Goal: Task Accomplishment & Management: Use online tool/utility

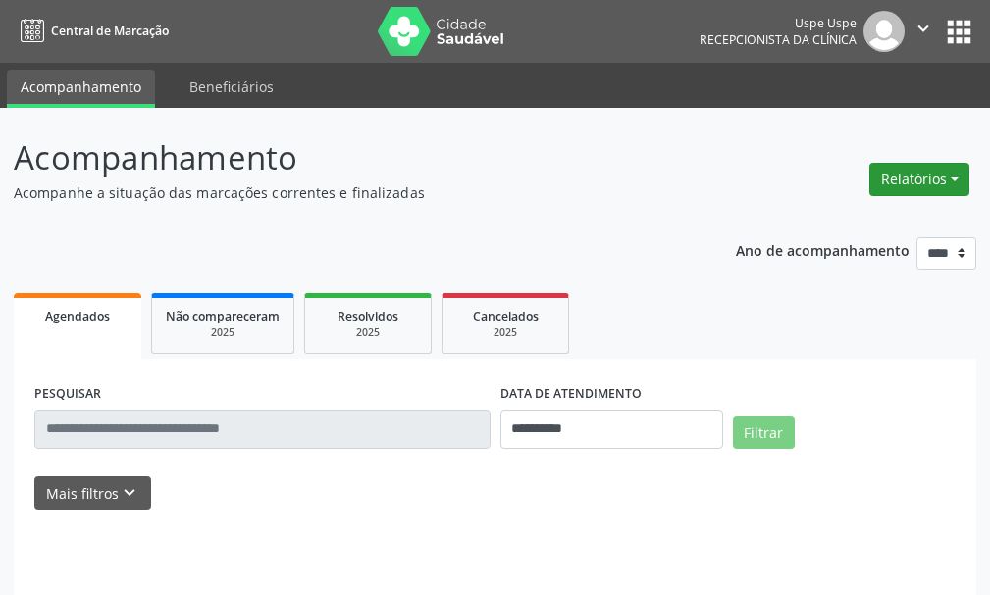
click at [938, 186] on button "Relatórios" at bounding box center [919, 179] width 100 height 33
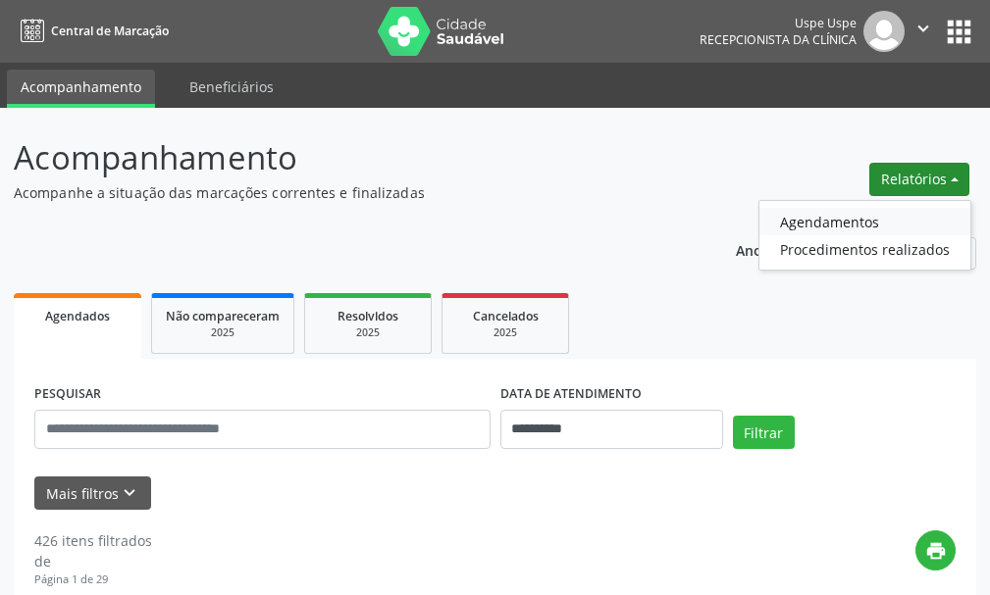
click at [869, 221] on link "Agendamentos" at bounding box center [864, 221] width 211 height 27
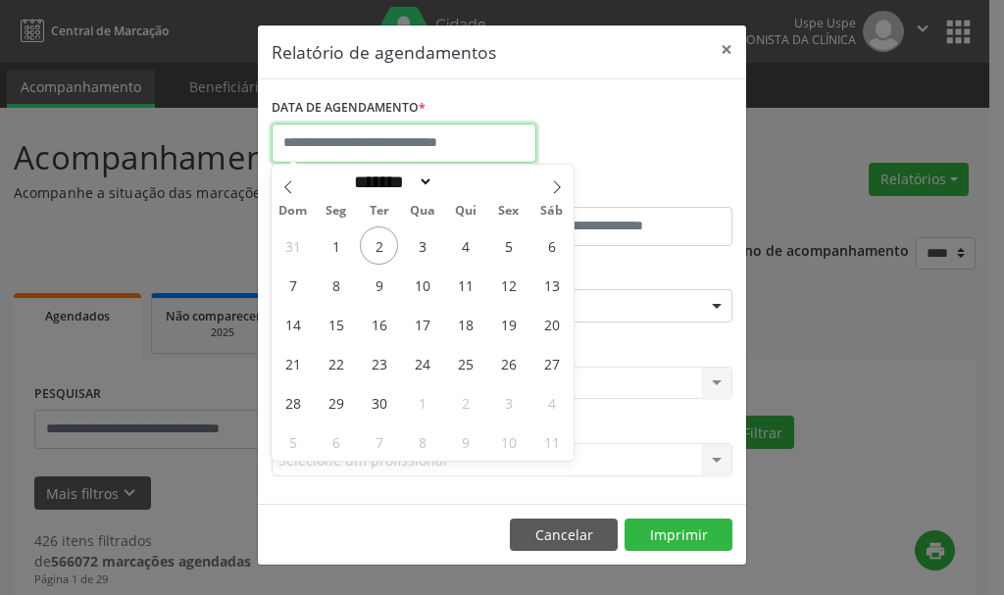
click at [490, 145] on input "text" at bounding box center [404, 143] width 265 height 39
click at [386, 240] on span "2" at bounding box center [379, 246] width 38 height 38
type input "**********"
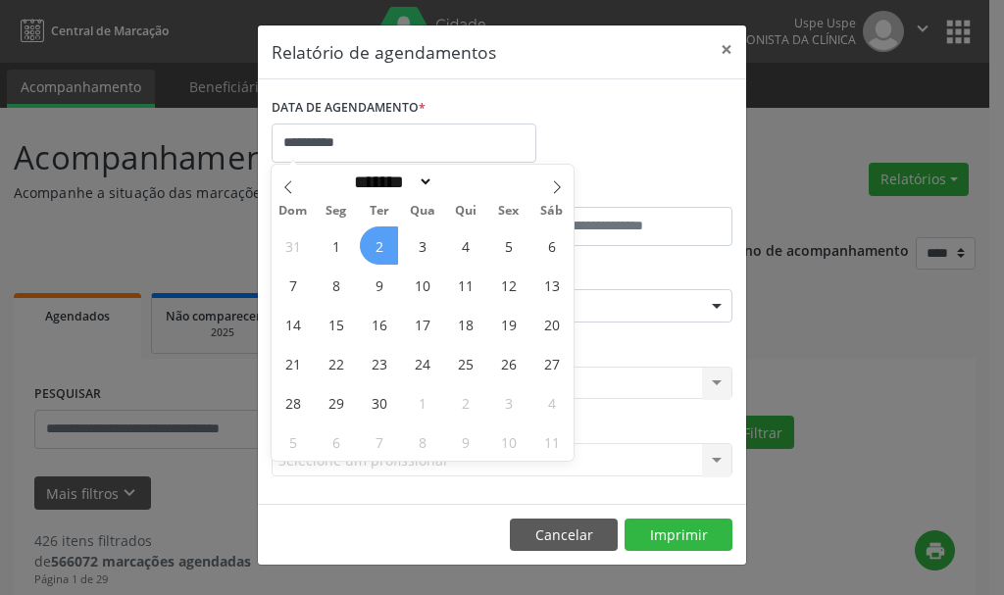
click at [385, 239] on span "2" at bounding box center [379, 246] width 38 height 38
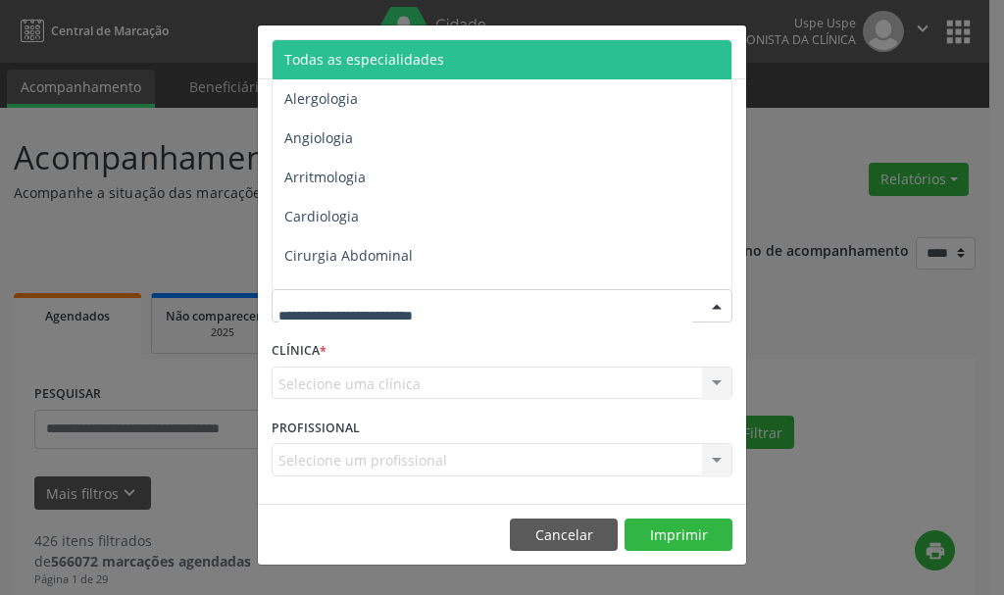
click at [425, 53] on span "Todas as especialidades" at bounding box center [364, 59] width 160 height 19
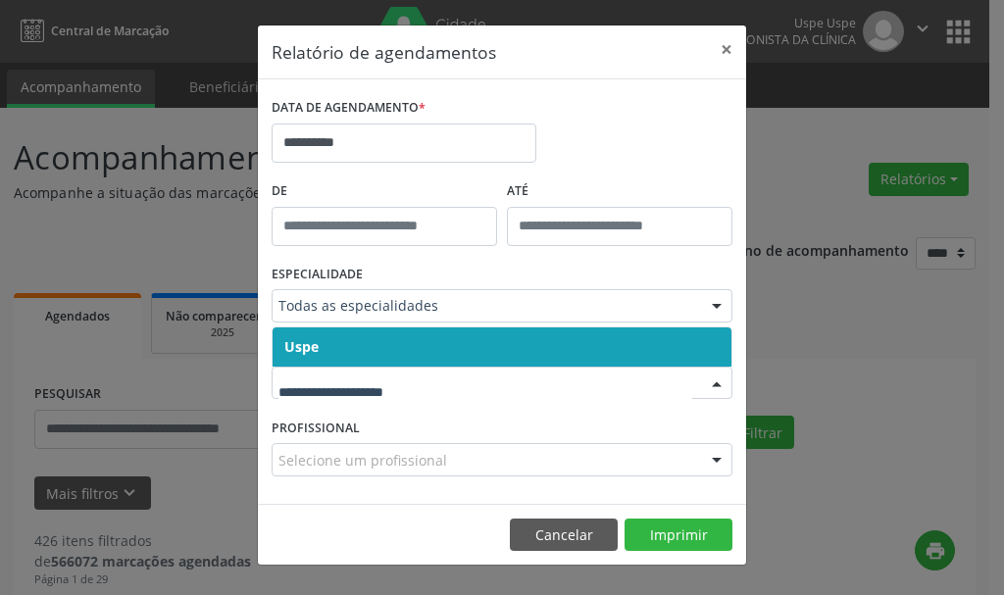
click at [347, 345] on span "Uspe" at bounding box center [502, 347] width 459 height 39
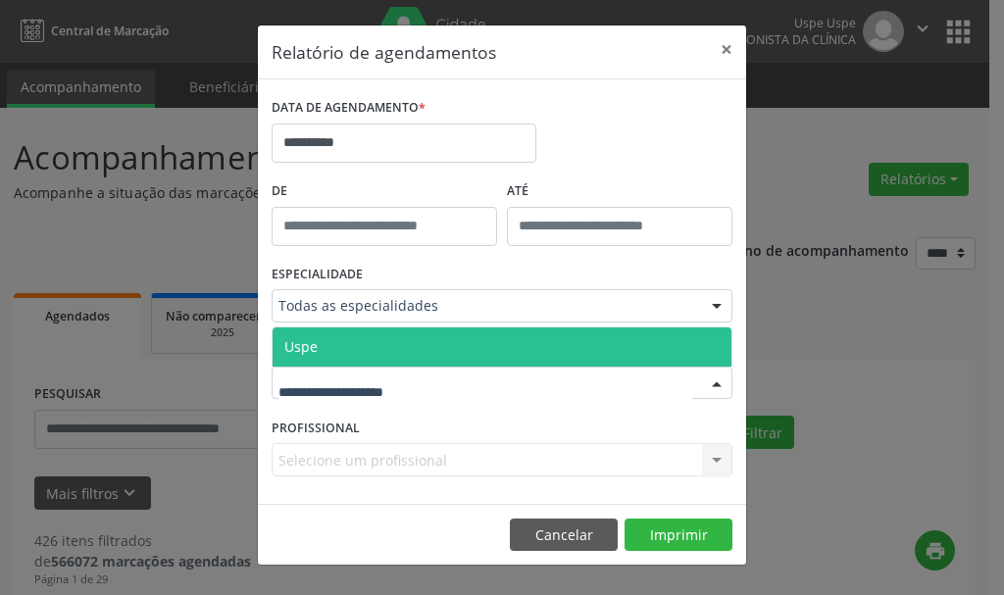
click at [343, 352] on span "Uspe" at bounding box center [502, 347] width 459 height 39
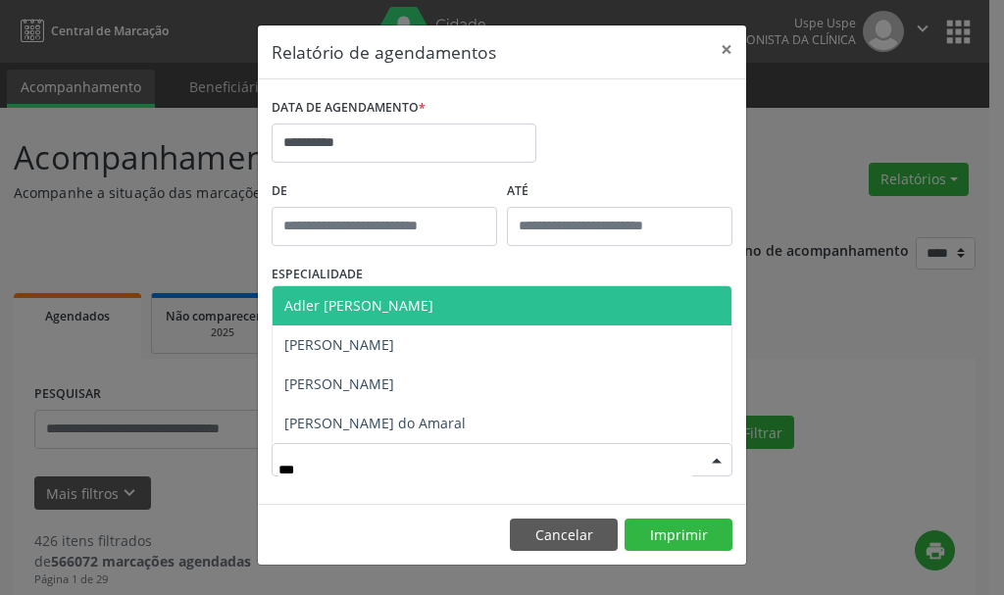
type input "****"
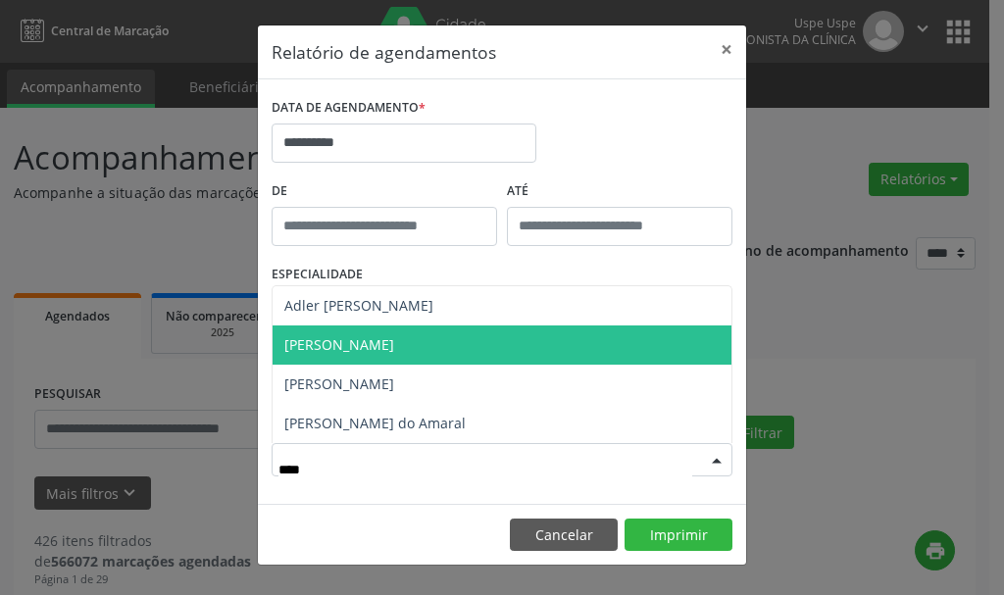
click at [357, 351] on span "[PERSON_NAME]" at bounding box center [339, 344] width 110 height 19
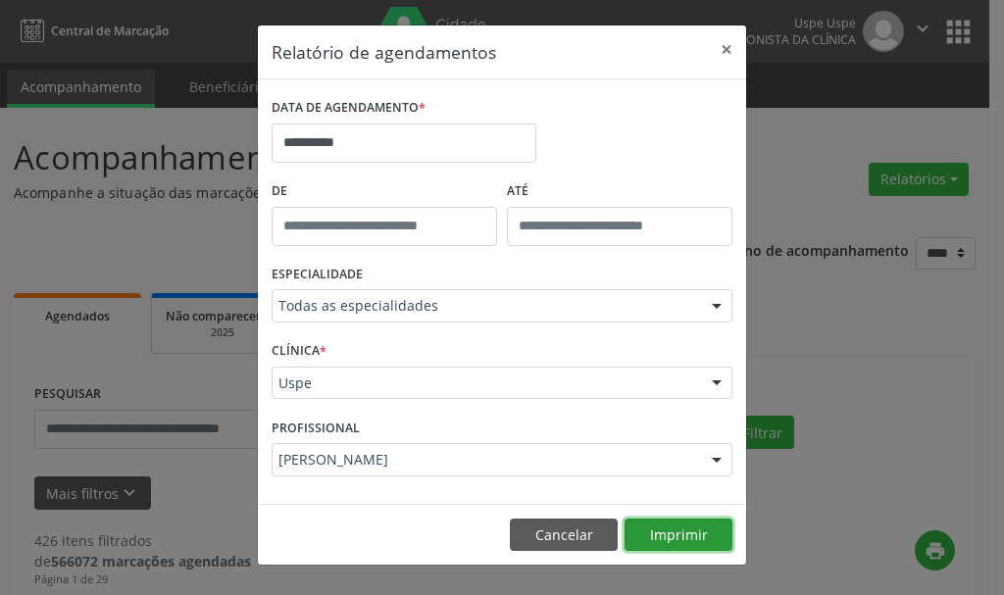
click at [677, 536] on button "Imprimir" at bounding box center [679, 535] width 108 height 33
